Goal: Find specific fact: Find specific fact

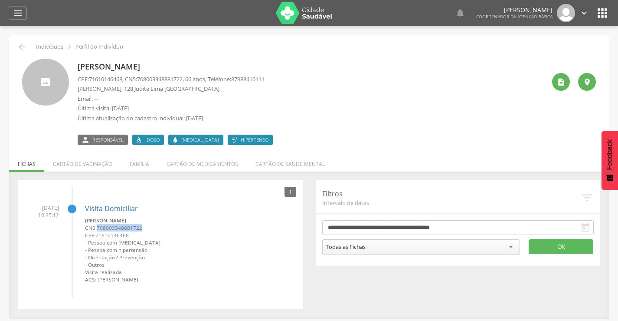
drag, startPoint x: 98, startPoint y: 225, endPoint x: 144, endPoint y: 226, distance: 46.0
click at [144, 226] on small "CNS: 708003348881722" at bounding box center [190, 227] width 211 height 7
copy span "708003348881722"
click at [17, 47] on icon "" at bounding box center [22, 47] width 10 height 10
click at [21, 45] on icon "" at bounding box center [22, 47] width 10 height 10
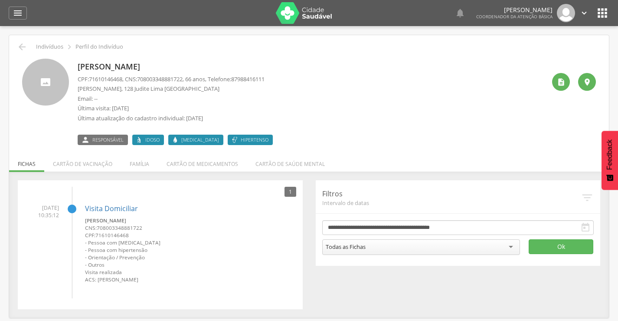
click at [606, 18] on icon "" at bounding box center [603, 13] width 14 height 14
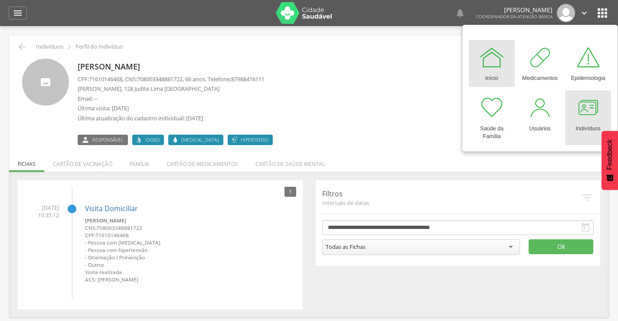
click at [588, 111] on div at bounding box center [588, 108] width 26 height 26
